Goal: Task Accomplishment & Management: Use online tool/utility

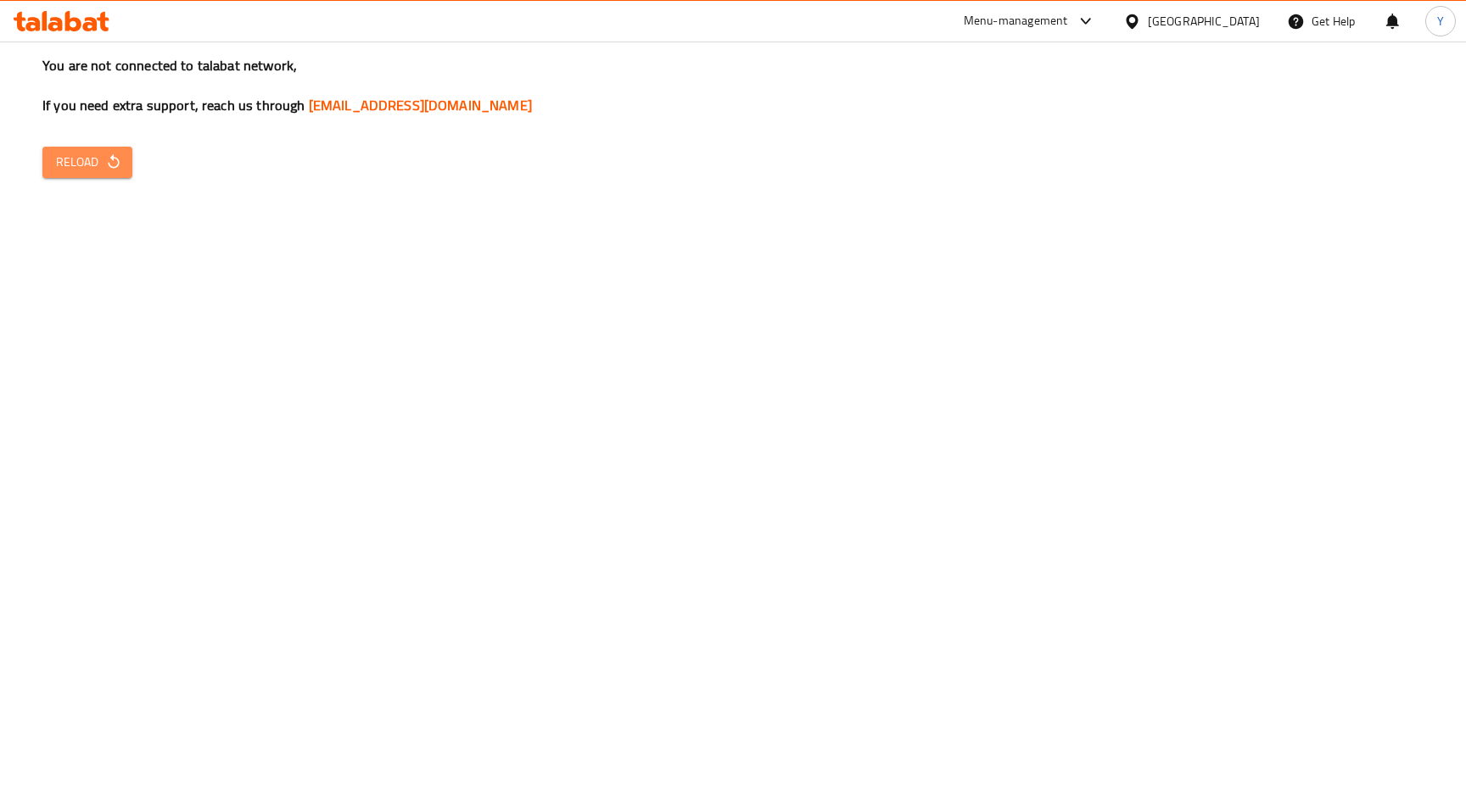
click at [80, 173] on button "Reload" at bounding box center [87, 163] width 90 height 31
click at [88, 162] on span "Reload" at bounding box center [87, 163] width 63 height 21
